Goal: Information Seeking & Learning: Check status

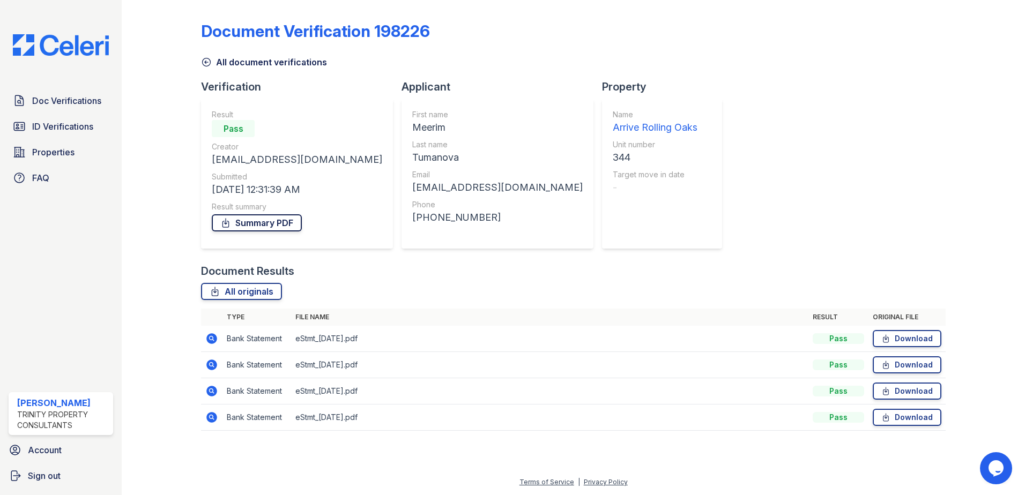
click at [259, 219] on link "Summary PDF" at bounding box center [257, 222] width 90 height 17
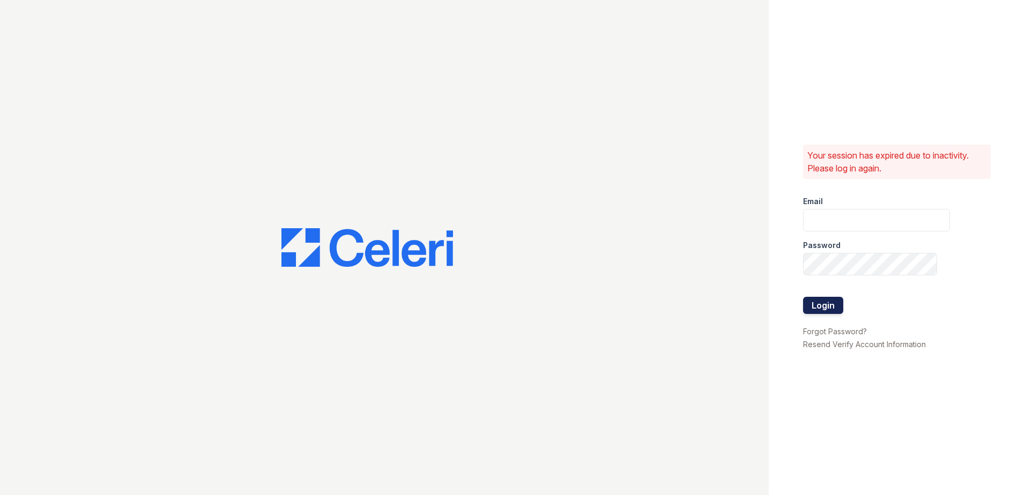
type input "[EMAIL_ADDRESS][DOMAIN_NAME]"
click at [823, 308] on button "Login" at bounding box center [823, 305] width 40 height 17
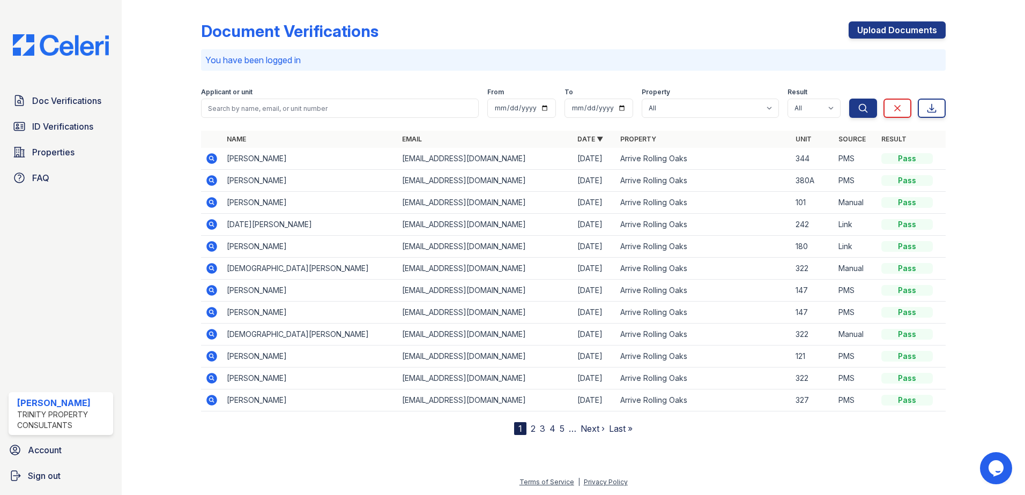
click at [209, 157] on icon at bounding box center [211, 158] width 11 height 11
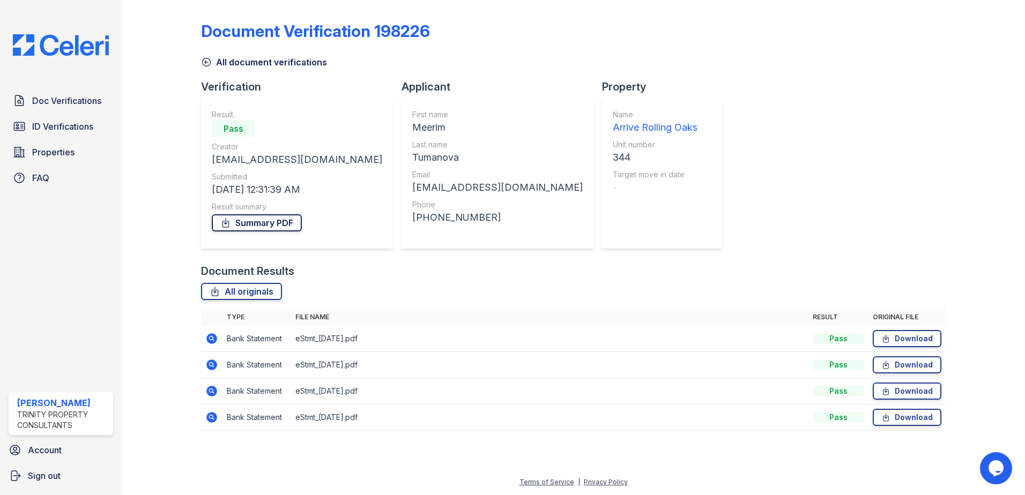
click at [281, 222] on link "Summary PDF" at bounding box center [257, 222] width 90 height 17
click at [85, 124] on span "ID Verifications" at bounding box center [62, 126] width 61 height 13
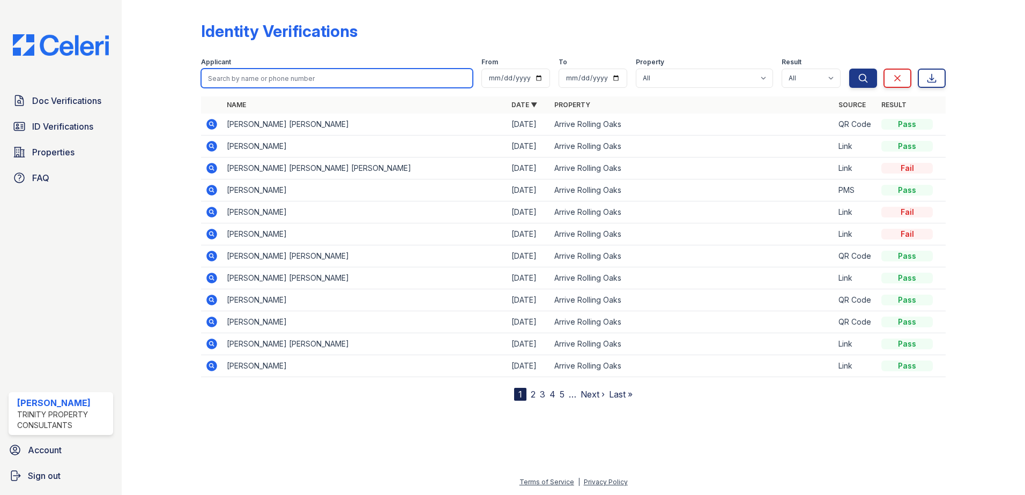
click at [280, 74] on input "search" at bounding box center [337, 78] width 272 height 19
type input "jose"
click at [849, 69] on button "Search" at bounding box center [863, 78] width 28 height 19
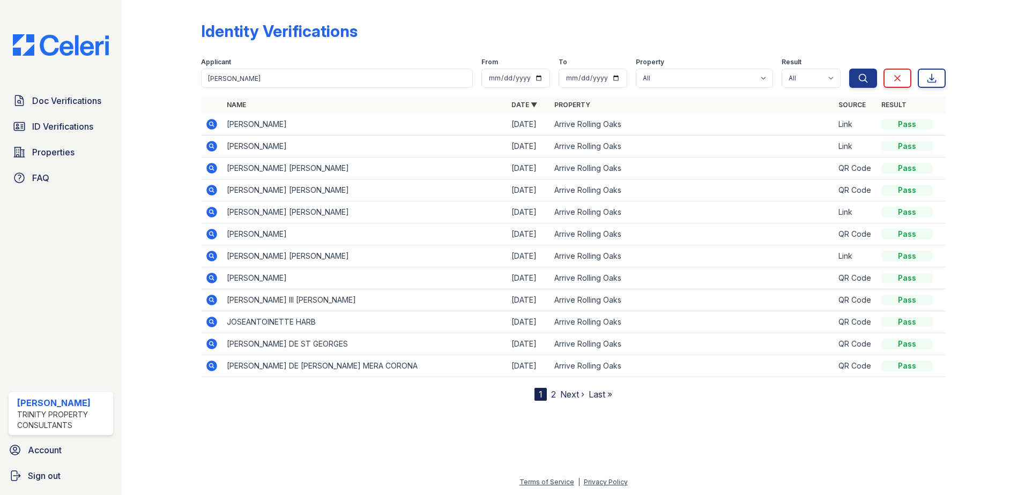
click at [208, 168] on icon at bounding box center [211, 168] width 11 height 11
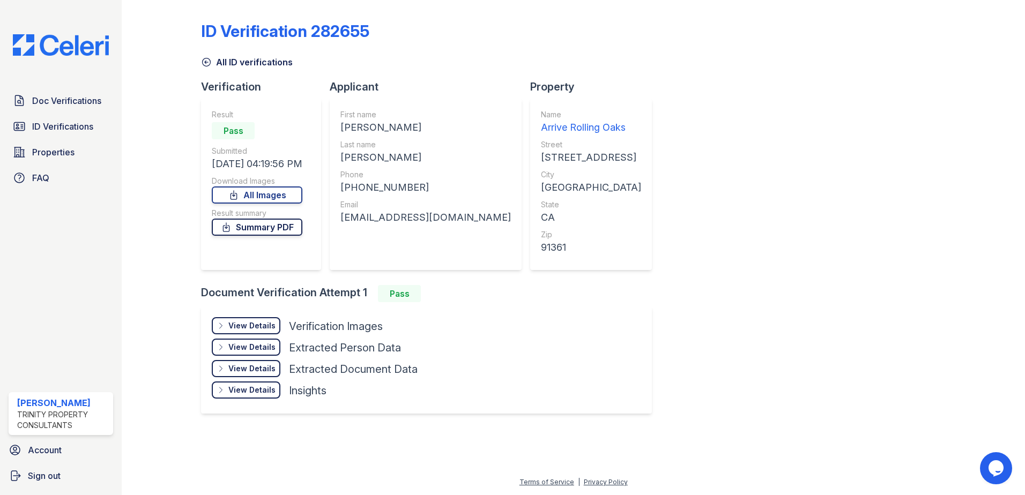
click at [277, 227] on link "Summary PDF" at bounding box center [257, 227] width 91 height 17
drag, startPoint x: 700, startPoint y: 59, endPoint x: 738, endPoint y: 3, distance: 68.4
click at [700, 59] on div "All ID verifications" at bounding box center [573, 58] width 744 height 19
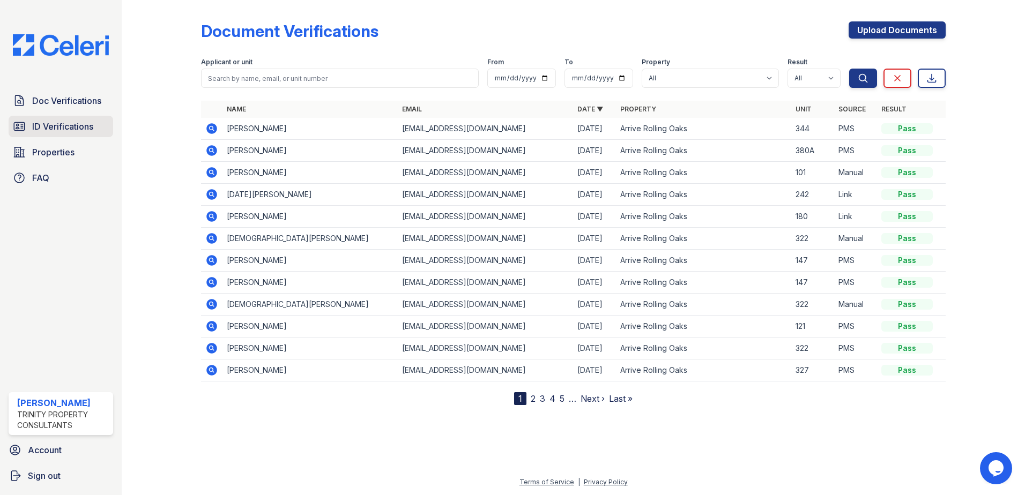
click at [61, 126] on span "ID Verifications" at bounding box center [62, 126] width 61 height 13
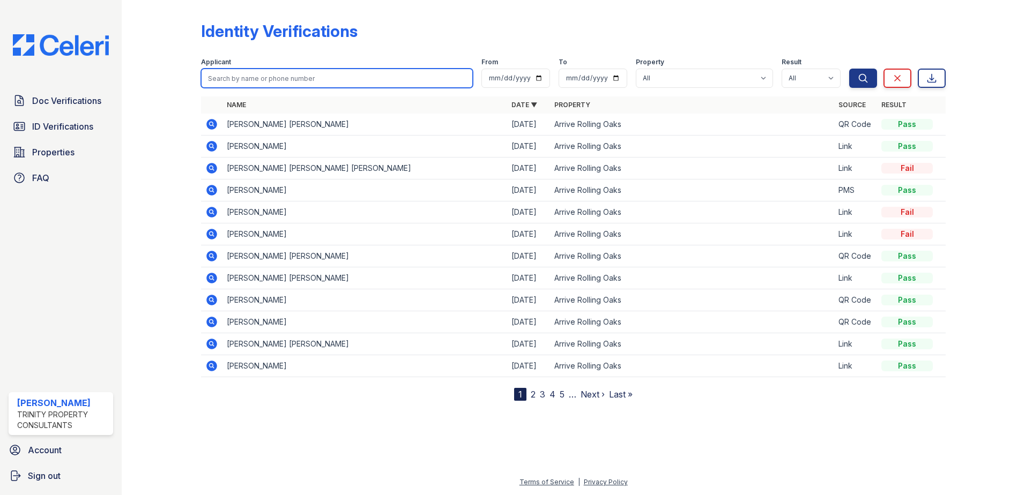
click at [291, 76] on input "search" at bounding box center [337, 78] width 272 height 19
type input "meerim"
click at [849, 69] on button "Search" at bounding box center [863, 78] width 28 height 19
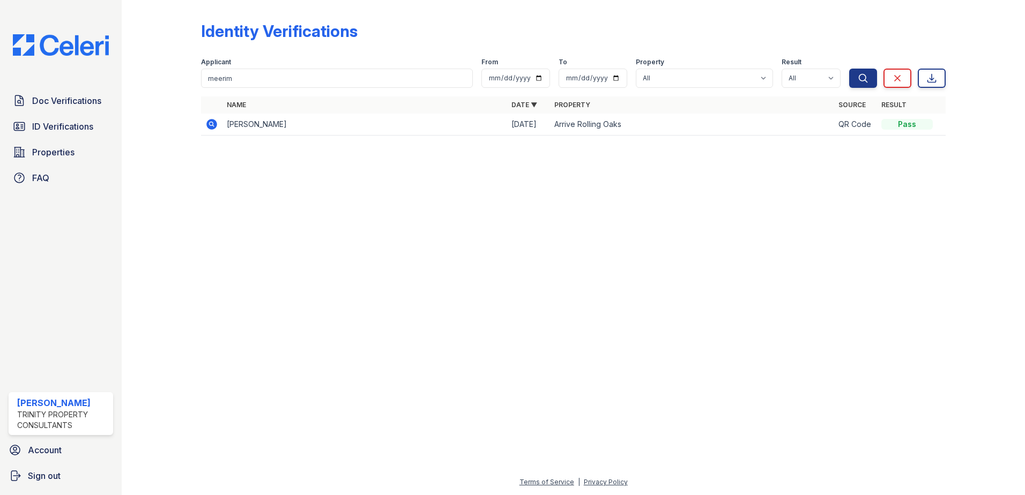
click at [208, 124] on icon at bounding box center [211, 124] width 11 height 11
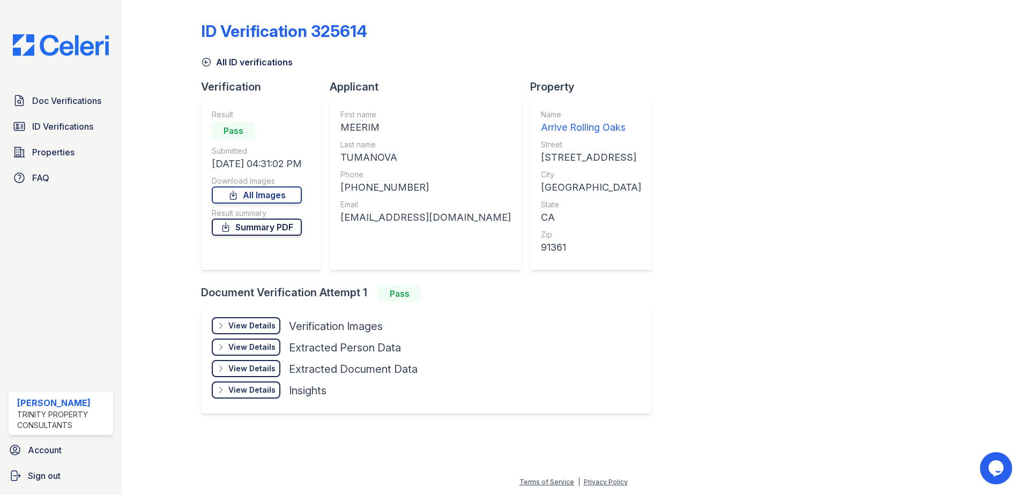
click at [286, 233] on link "Summary PDF" at bounding box center [257, 227] width 90 height 17
click at [271, 197] on link "All Images" at bounding box center [257, 195] width 90 height 17
click at [71, 136] on link "ID Verifications" at bounding box center [61, 126] width 105 height 21
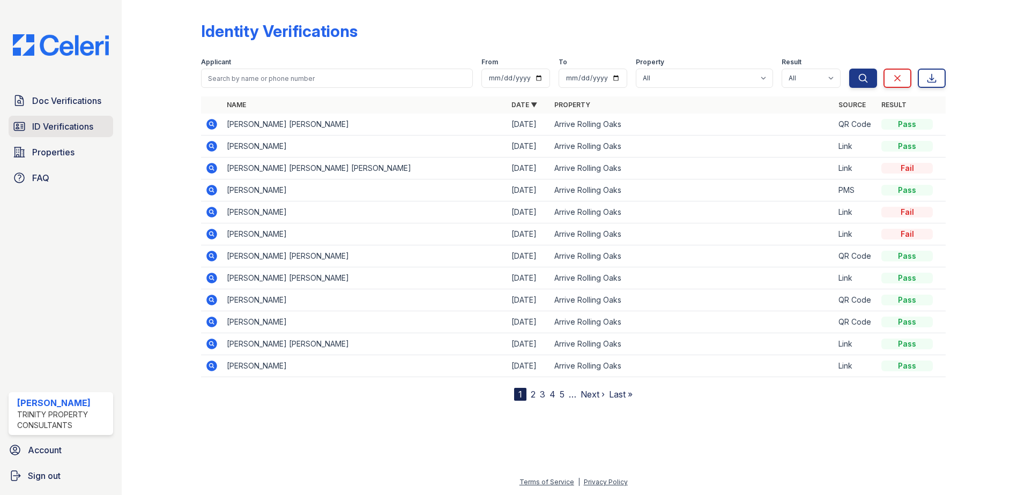
click at [64, 129] on span "ID Verifications" at bounding box center [62, 126] width 61 height 13
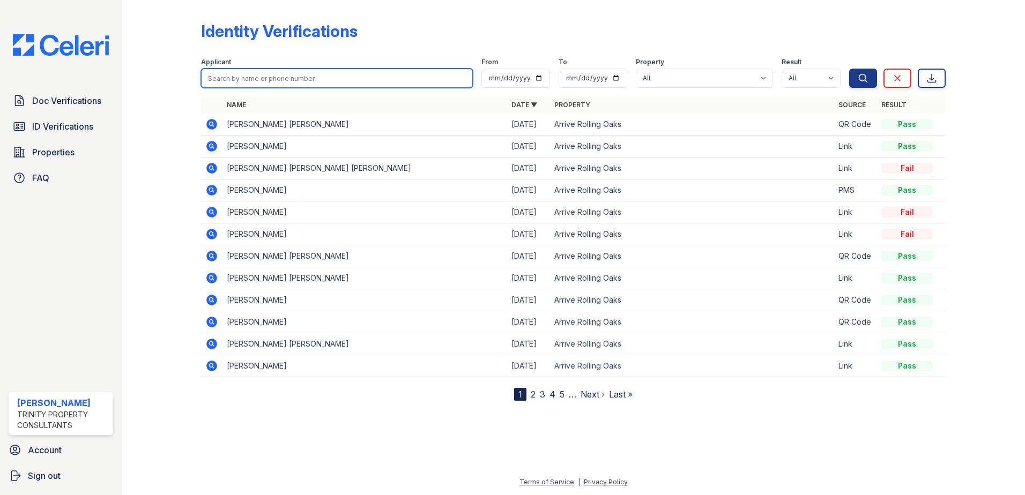
click at [260, 77] on input "search" at bounding box center [337, 78] width 272 height 19
type input "jose"
click at [849, 69] on button "Search" at bounding box center [863, 78] width 28 height 19
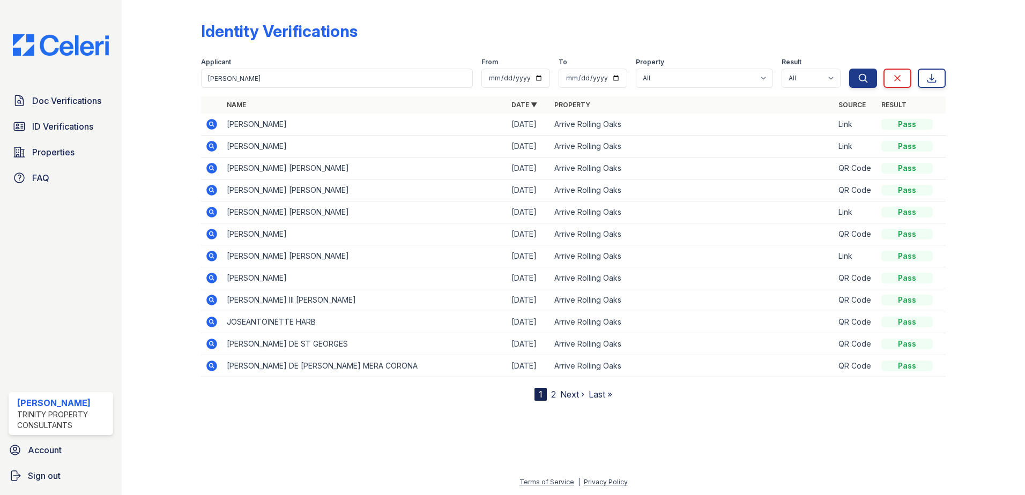
click at [210, 169] on icon at bounding box center [211, 168] width 13 height 13
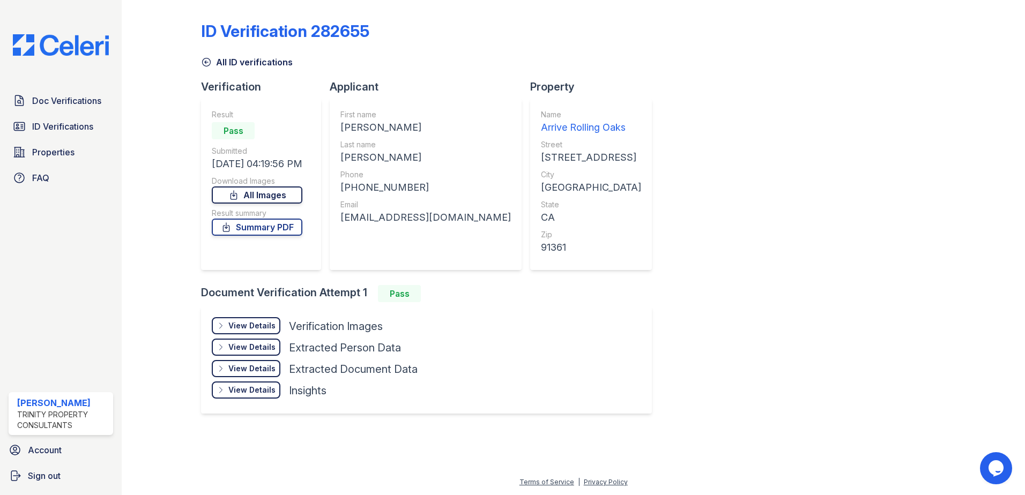
click at [291, 195] on link "All Images" at bounding box center [257, 195] width 91 height 17
click at [679, 131] on div "ID Verification 282655 All ID verifications Verification Result Pass Submitted …" at bounding box center [573, 216] width 744 height 424
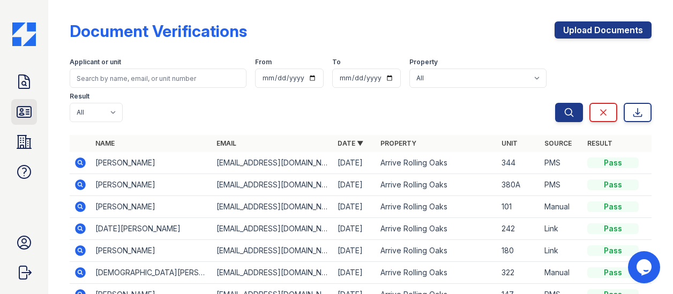
click at [31, 112] on icon at bounding box center [24, 111] width 17 height 17
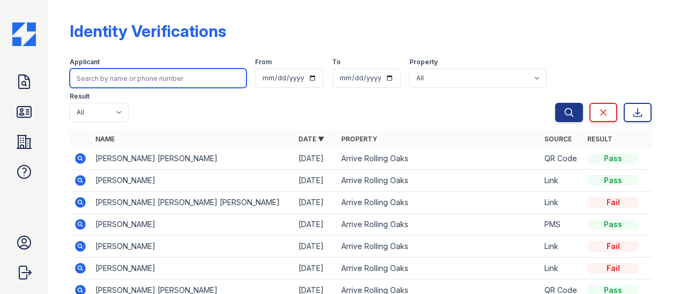
click at [125, 82] on input "search" at bounding box center [158, 78] width 177 height 19
type input "o"
type input "[PERSON_NAME]"
click at [555, 103] on button "Search" at bounding box center [569, 112] width 28 height 19
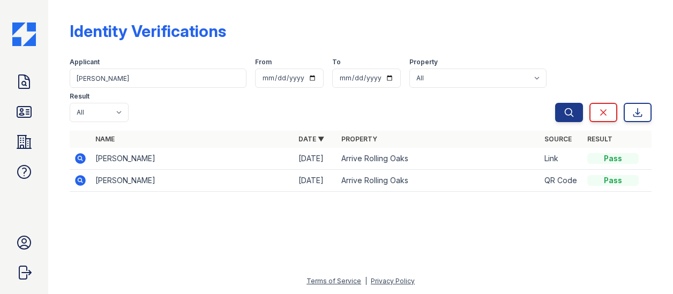
click at [79, 153] on icon at bounding box center [80, 158] width 11 height 11
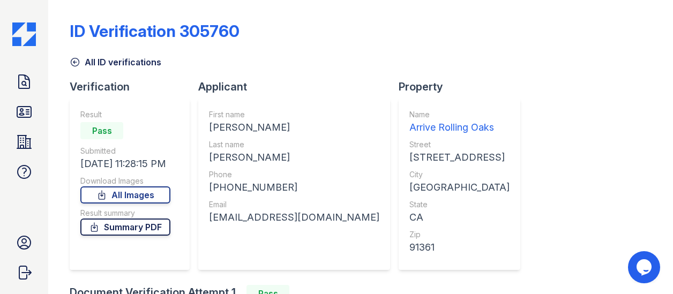
click at [150, 232] on link "Summary PDF" at bounding box center [125, 227] width 90 height 17
click at [16, 107] on icon at bounding box center [24, 111] width 17 height 17
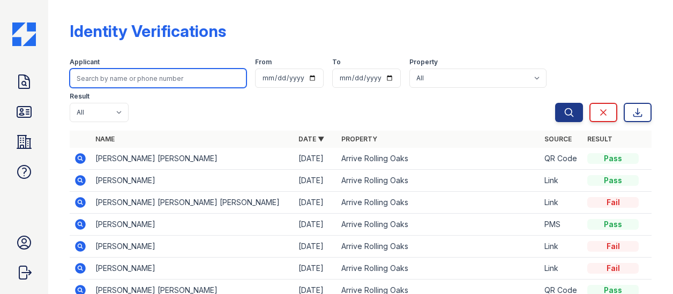
click at [120, 77] on input "search" at bounding box center [158, 78] width 177 height 19
type input "raibel"
click at [555, 103] on button "Search" at bounding box center [569, 112] width 28 height 19
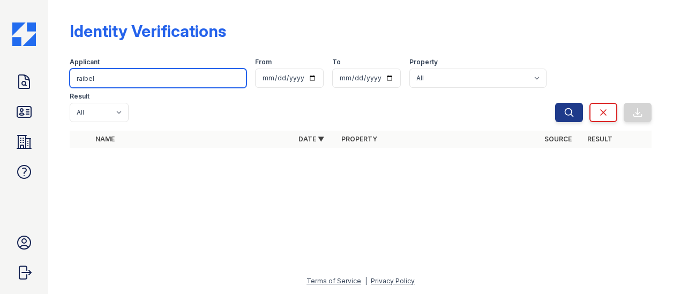
click at [111, 81] on input "raibel" at bounding box center [158, 78] width 177 height 19
type input "marquez"
click at [555, 103] on button "Search" at bounding box center [569, 112] width 28 height 19
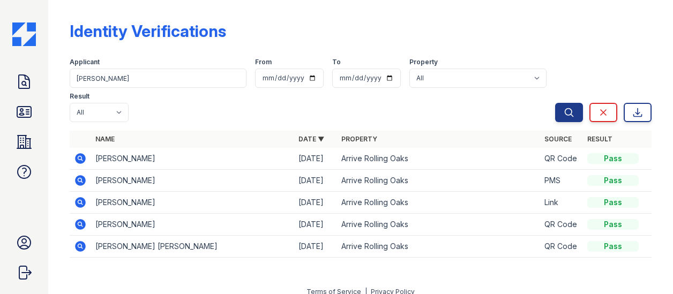
click at [79, 152] on icon at bounding box center [80, 158] width 13 height 13
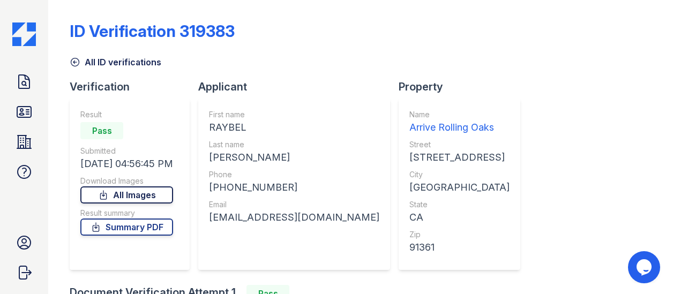
click at [144, 197] on link "All Images" at bounding box center [126, 195] width 93 height 17
click at [140, 229] on link "Summary PDF" at bounding box center [126, 227] width 93 height 17
click at [382, 44] on div "ID Verification 319383" at bounding box center [361, 35] width 582 height 28
